Goal: Task Accomplishment & Management: Use online tool/utility

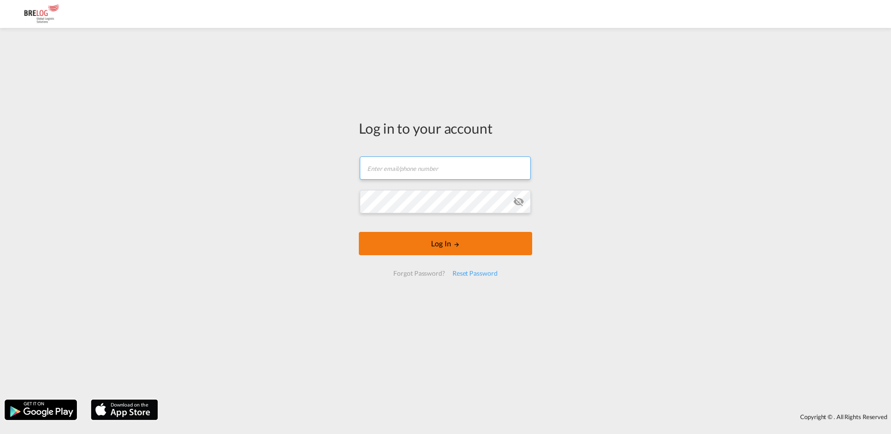
type input "[PERSON_NAME][EMAIL_ADDRESS][DOMAIN_NAME]"
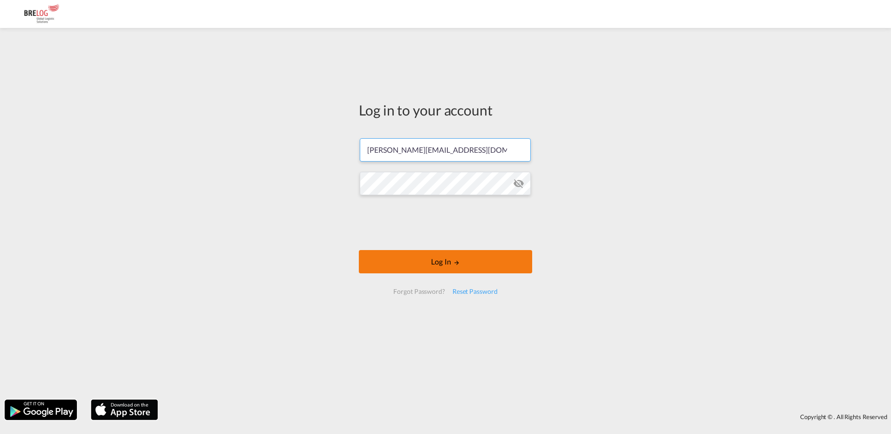
click at [410, 249] on form "[PERSON_NAME][EMAIL_ADDRESS][DOMAIN_NAME] Log In Forgot Password? Reset Password" at bounding box center [445, 216] width 173 height 175
click at [421, 266] on button "Log In" at bounding box center [445, 261] width 173 height 23
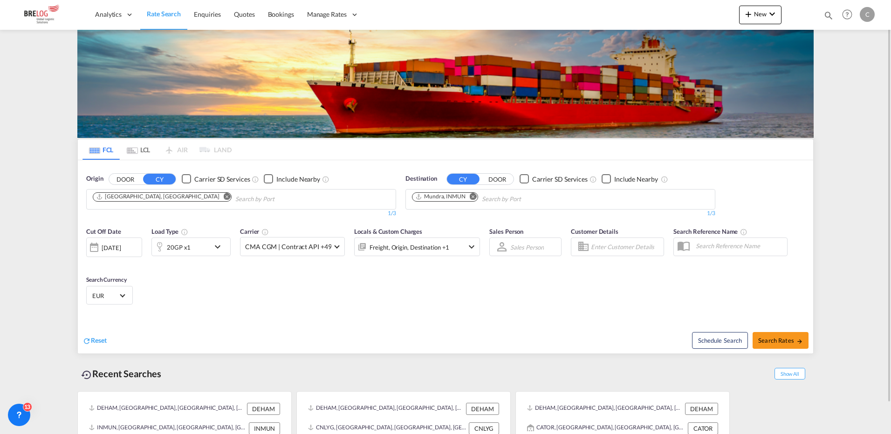
click at [475, 198] on md-icon "Remove" at bounding box center [473, 196] width 7 height 7
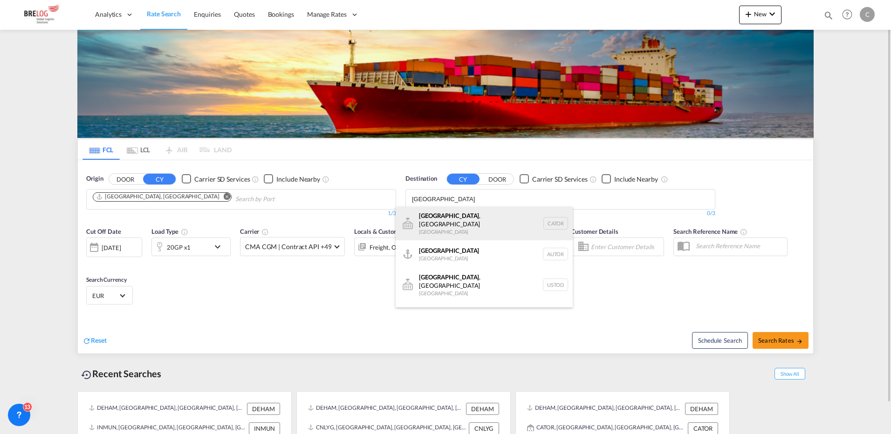
type input "[GEOGRAPHIC_DATA]"
click at [448, 217] on div "[GEOGRAPHIC_DATA] , ON [GEOGRAPHIC_DATA] CATOR" at bounding box center [484, 224] width 177 height 34
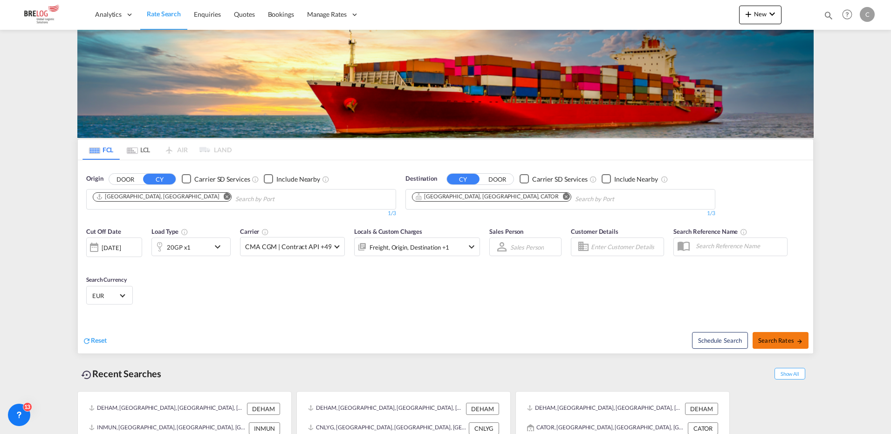
click at [772, 342] on span "Search Rates" at bounding box center [780, 340] width 45 height 7
type input "DEHAM to CATOR / [DATE]"
